Goal: Task Accomplishment & Management: Manage account settings

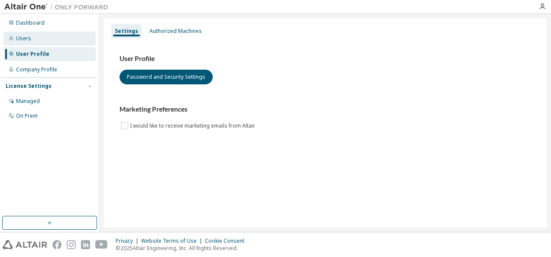
click at [49, 33] on div "Users" at bounding box center [49, 39] width 92 height 14
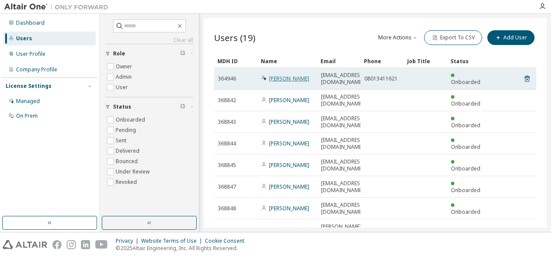
click at [307, 75] on link "[PERSON_NAME]" at bounding box center [289, 78] width 40 height 7
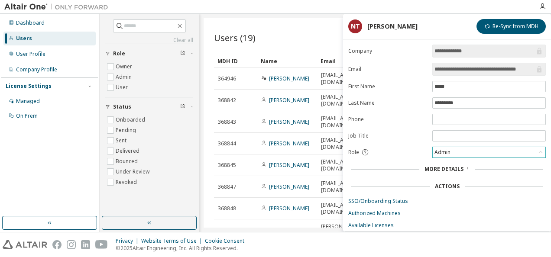
click at [446, 150] on div "Admin" at bounding box center [442, 153] width 19 height 10
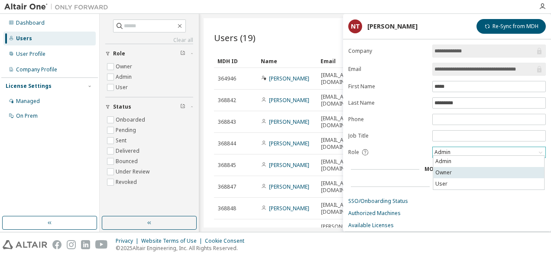
click at [446, 172] on li "Owner" at bounding box center [488, 172] width 111 height 11
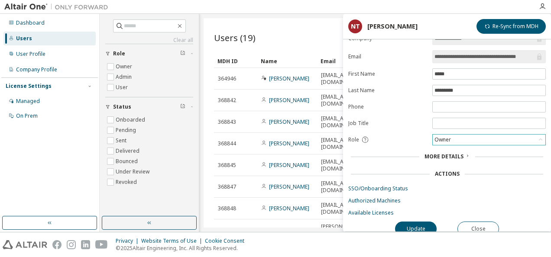
scroll to position [19, 0]
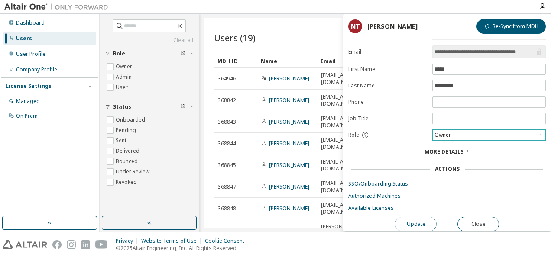
click at [414, 219] on button "Update" at bounding box center [416, 224] width 42 height 15
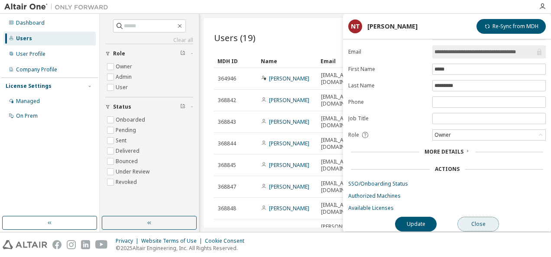
click at [475, 222] on button "Close" at bounding box center [479, 224] width 42 height 15
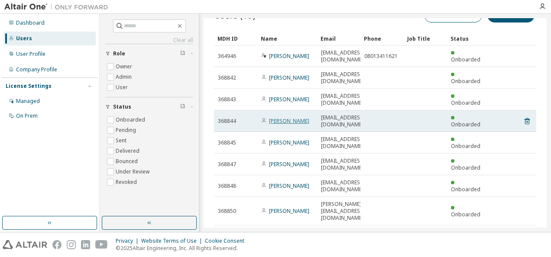
scroll to position [41, 0]
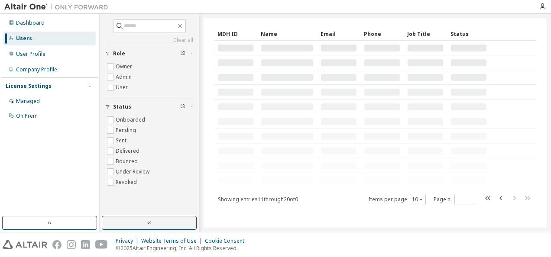
scroll to position [33, 0]
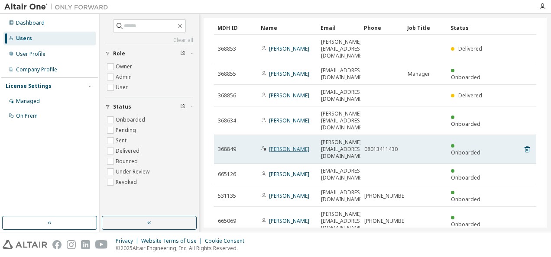
click at [280, 146] on link "Masanori Tsuruike" at bounding box center [289, 149] width 40 height 7
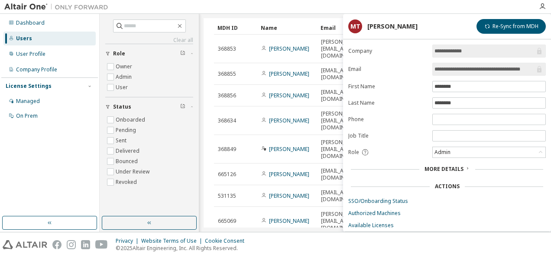
click at [270, 8] on div at bounding box center [323, 6] width 421 height 13
click at [320, 218] on div "Users (19) More Actions Import From CSV Export To CSV Add User Clear Load Save …" at bounding box center [375, 123] width 343 height 210
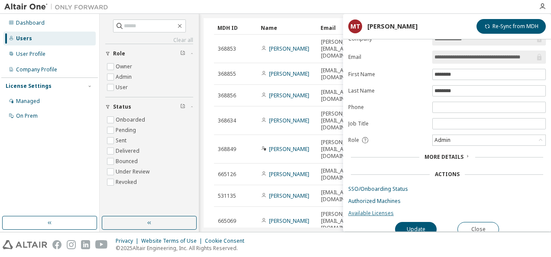
scroll to position [19, 0]
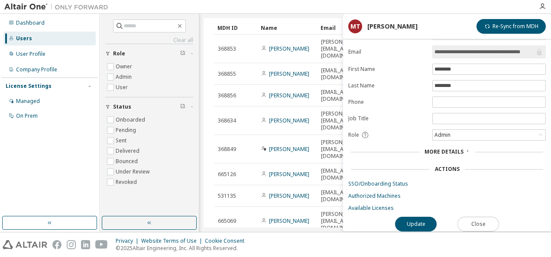
click at [487, 217] on button "Close" at bounding box center [479, 224] width 42 height 15
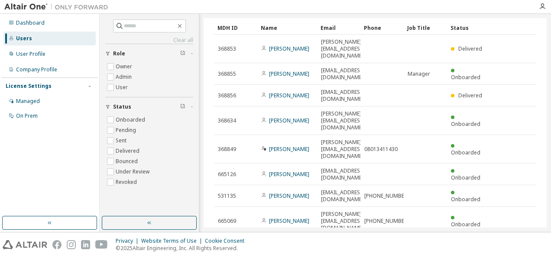
type input "*"
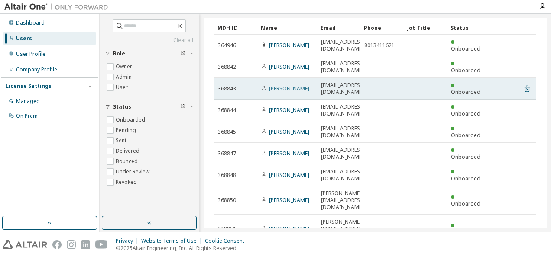
click at [280, 85] on link "Masakazu Oonuma" at bounding box center [289, 88] width 40 height 7
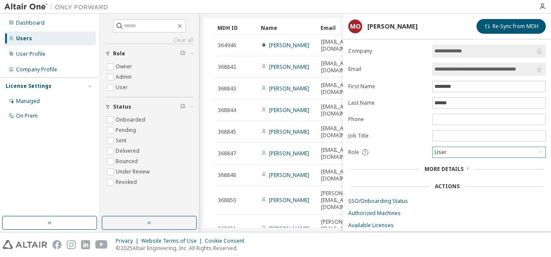
click at [440, 149] on div "User" at bounding box center [440, 153] width 15 height 10
click at [397, 116] on label "Phone" at bounding box center [387, 119] width 79 height 7
click at [380, 7] on div at bounding box center [323, 6] width 421 height 13
click at [228, 6] on div at bounding box center [323, 6] width 421 height 13
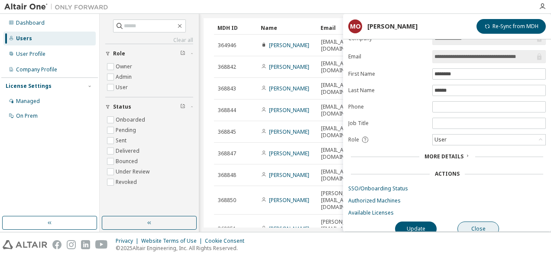
scroll to position [19, 0]
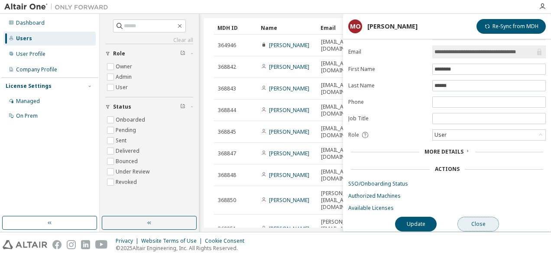
click at [493, 217] on button "Close" at bounding box center [479, 224] width 42 height 15
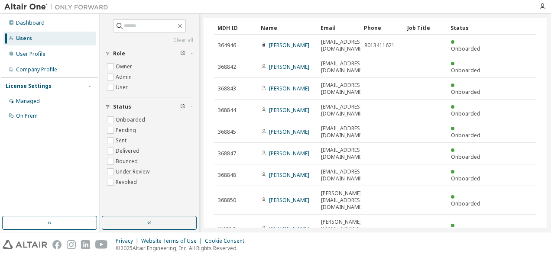
click at [372, 7] on div at bounding box center [323, 6] width 421 height 13
